Goal: Share content

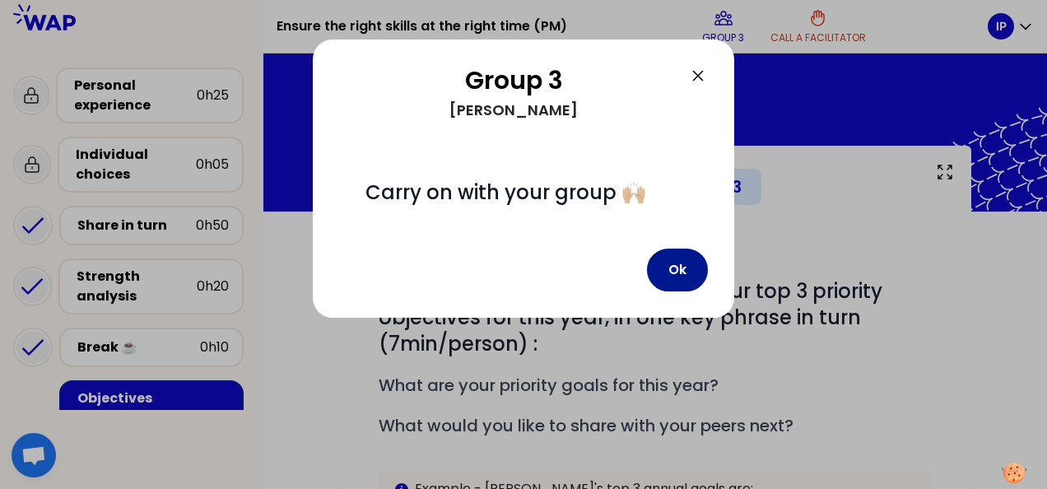
click at [692, 265] on button "Ok" at bounding box center [677, 270] width 61 height 43
